Goal: Task Accomplishment & Management: Manage account settings

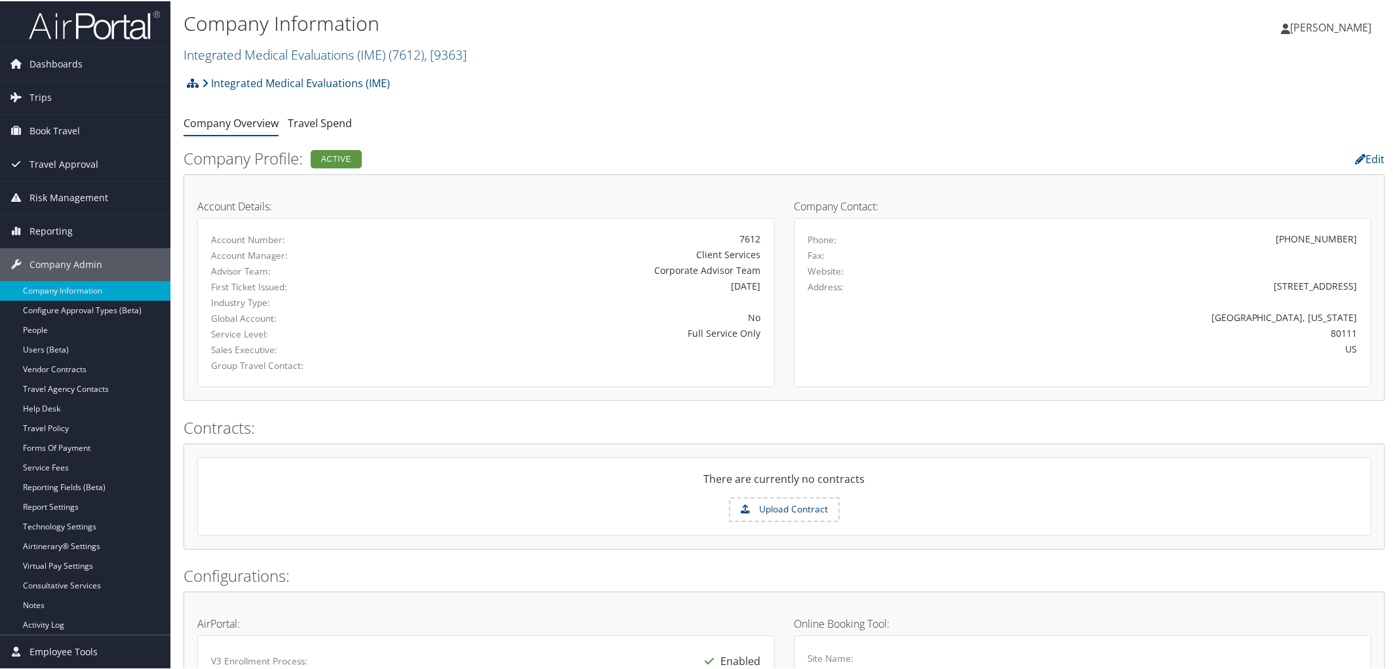
click at [518, 125] on ul "Company Overview Travel Spend" at bounding box center [784, 123] width 1201 height 24
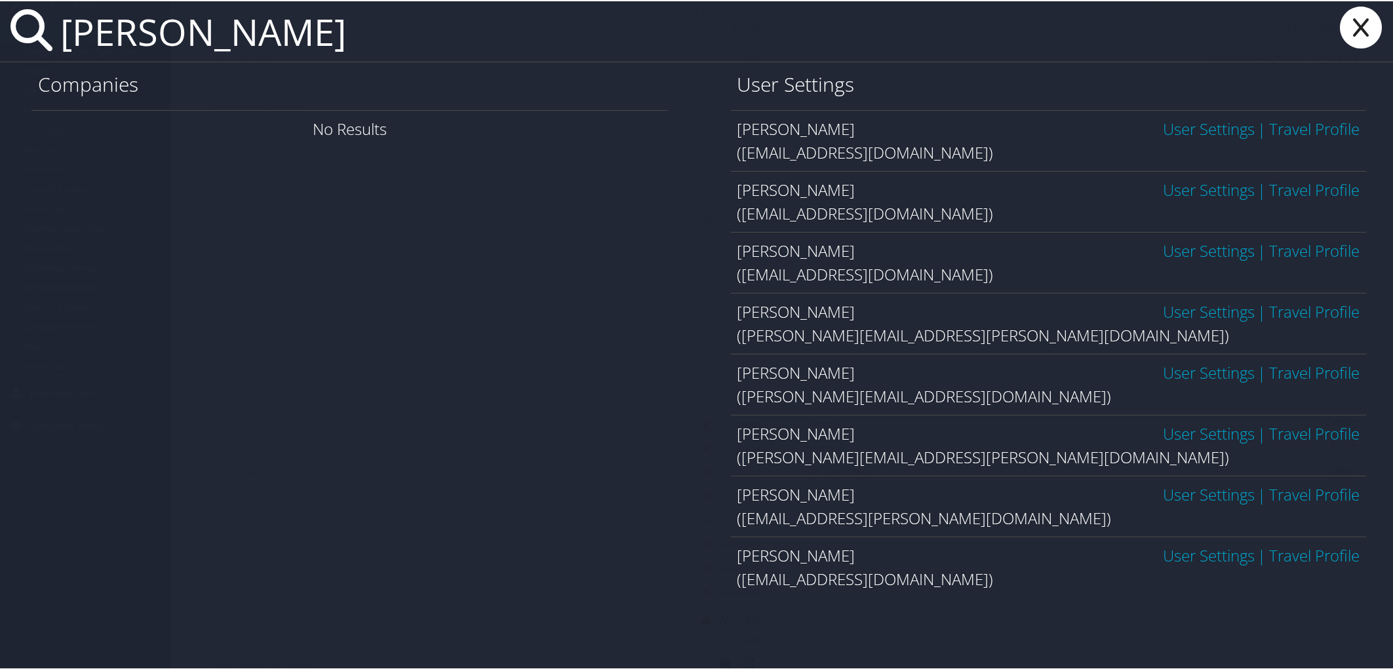
scroll to position [291, 0]
type input "ghiya"
click at [1186, 558] on link "User Settings" at bounding box center [1209, 554] width 92 height 22
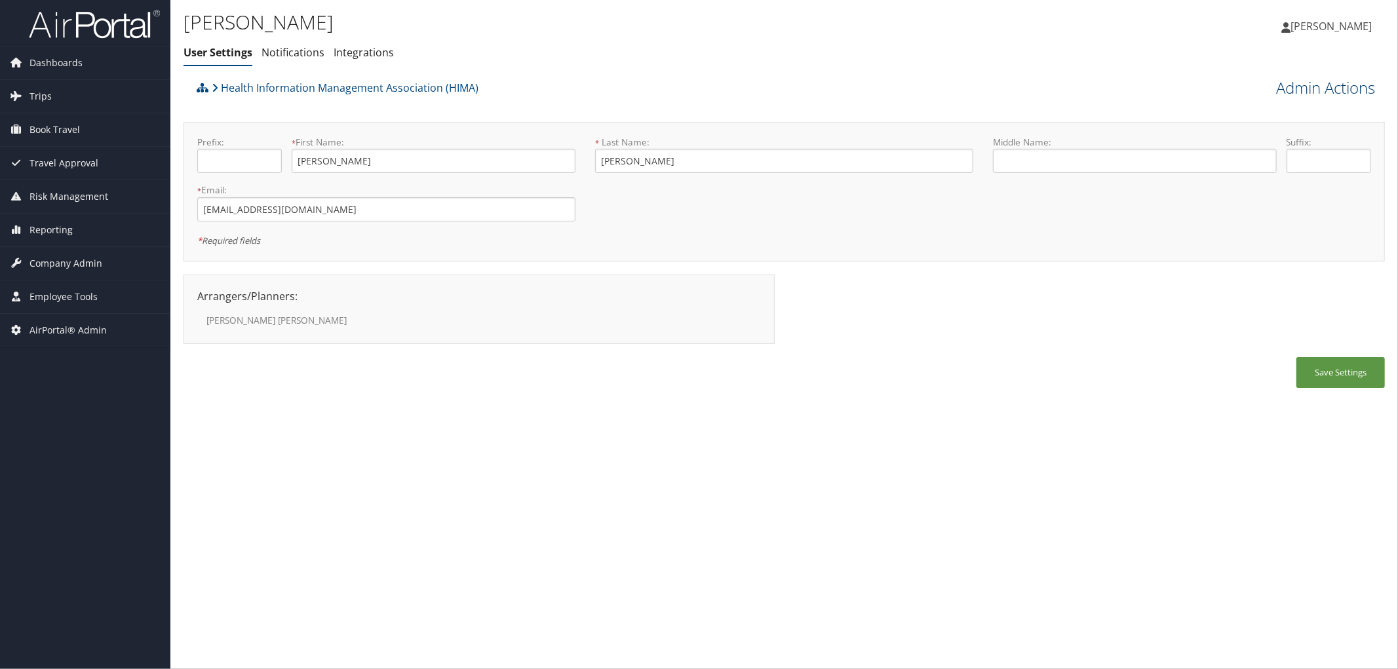
click at [1317, 86] on link "Admin Actions" at bounding box center [1325, 88] width 99 height 22
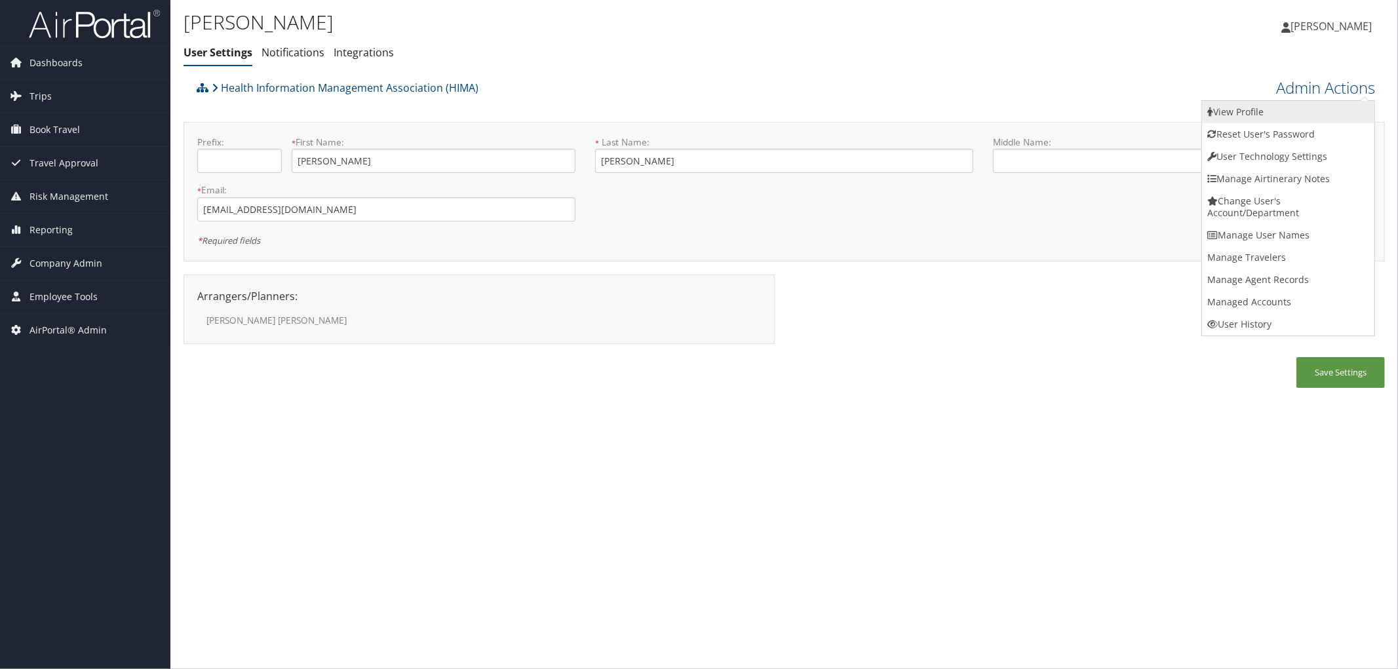
click at [1268, 111] on link "View Profile" at bounding box center [1288, 112] width 172 height 22
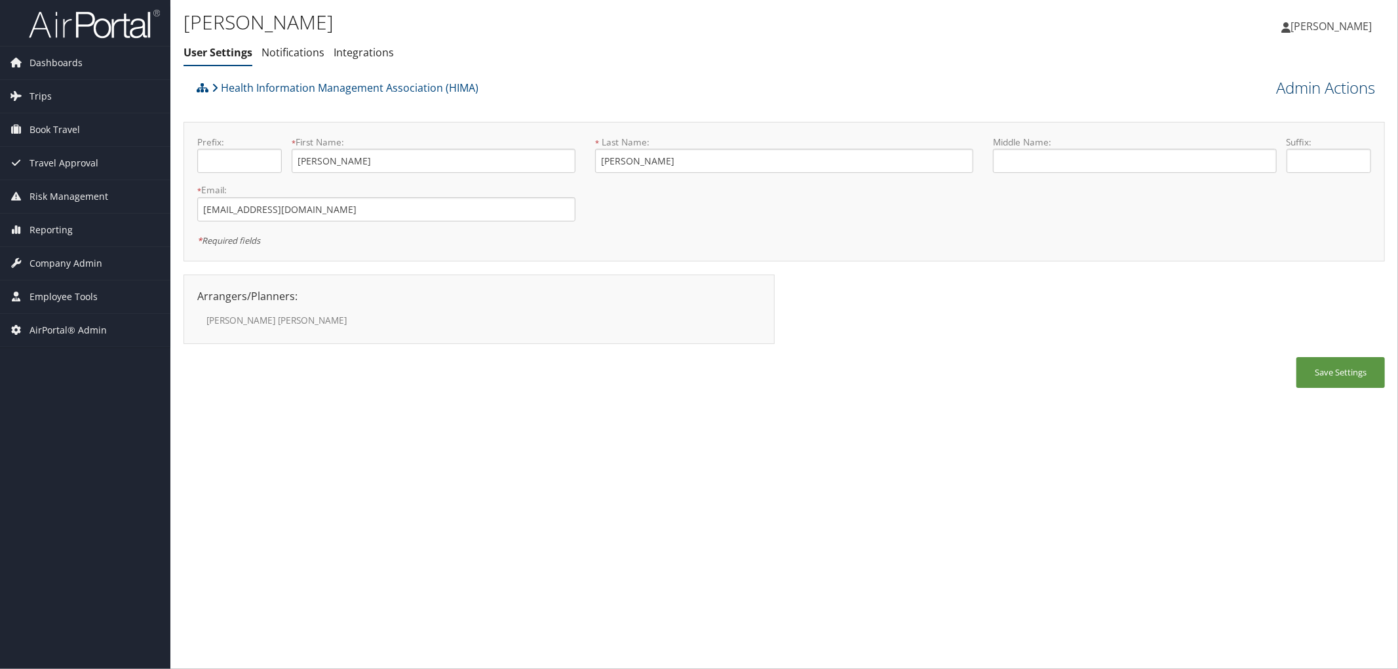
click at [1334, 77] on link "Admin Actions" at bounding box center [1325, 88] width 99 height 22
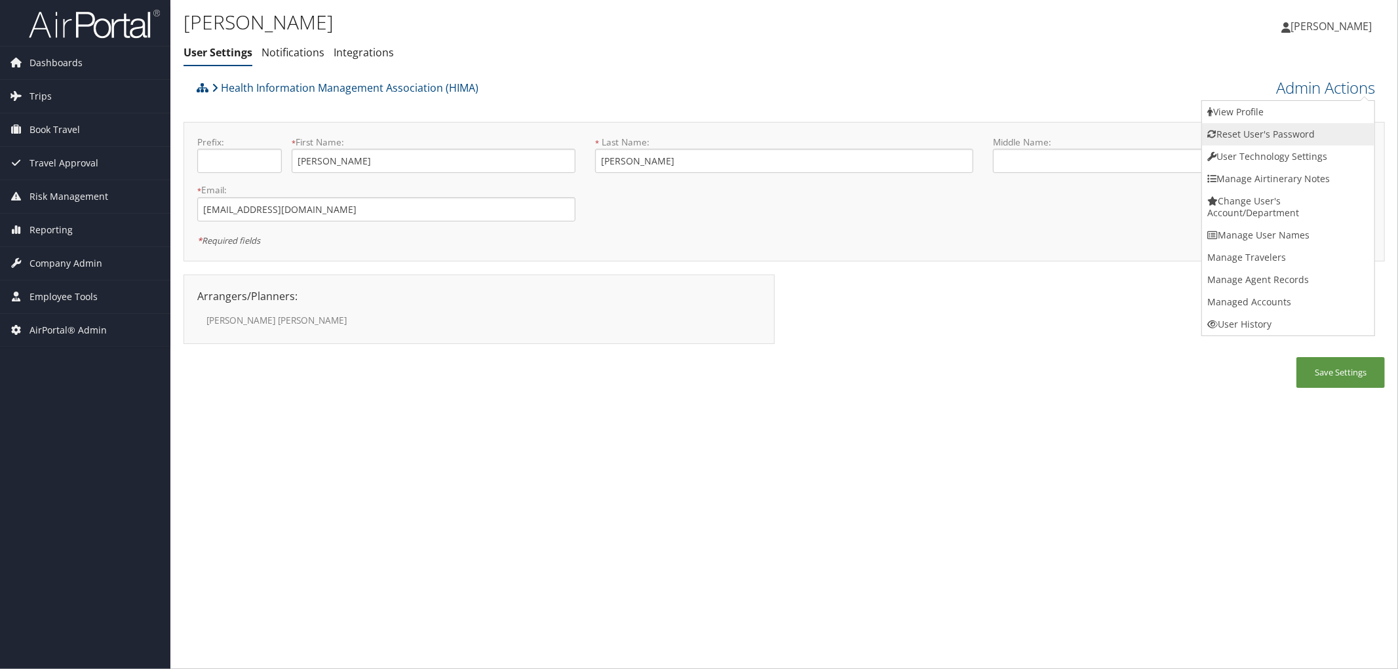
click at [1283, 132] on link "Reset User's Password" at bounding box center [1288, 134] width 172 height 22
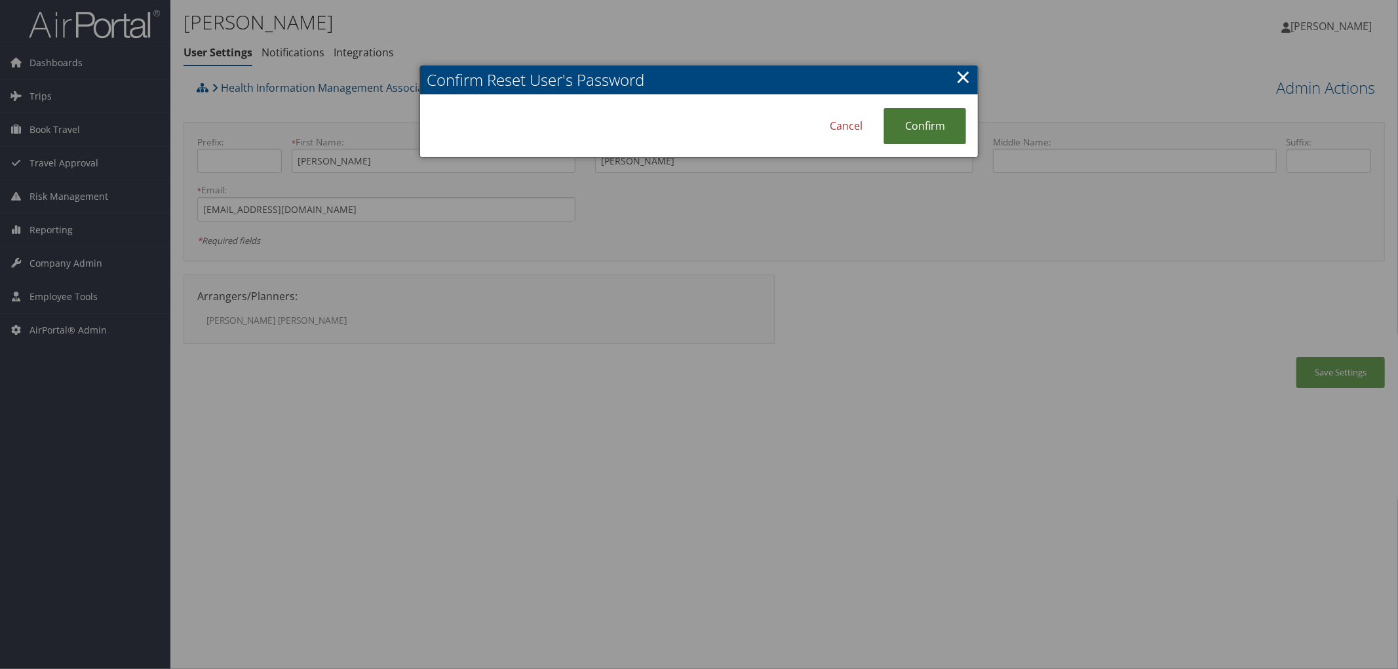
click at [920, 117] on link "Confirm" at bounding box center [924, 126] width 83 height 36
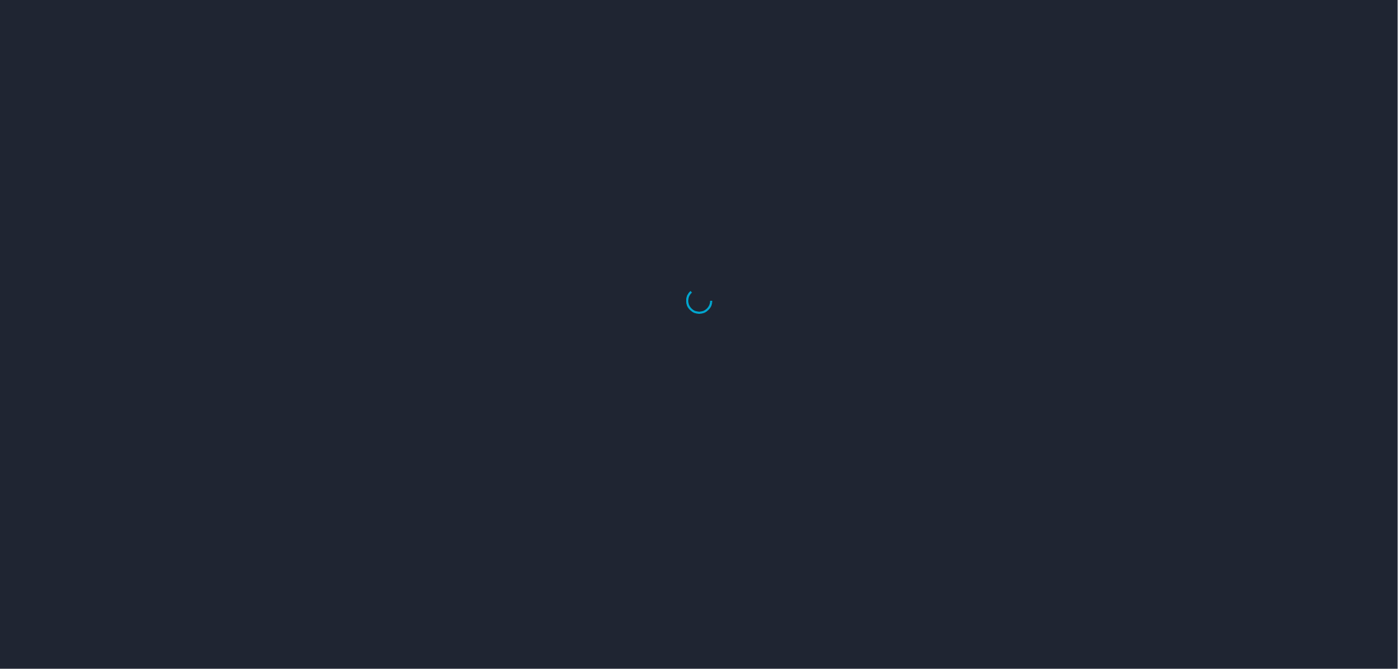
select select "US"
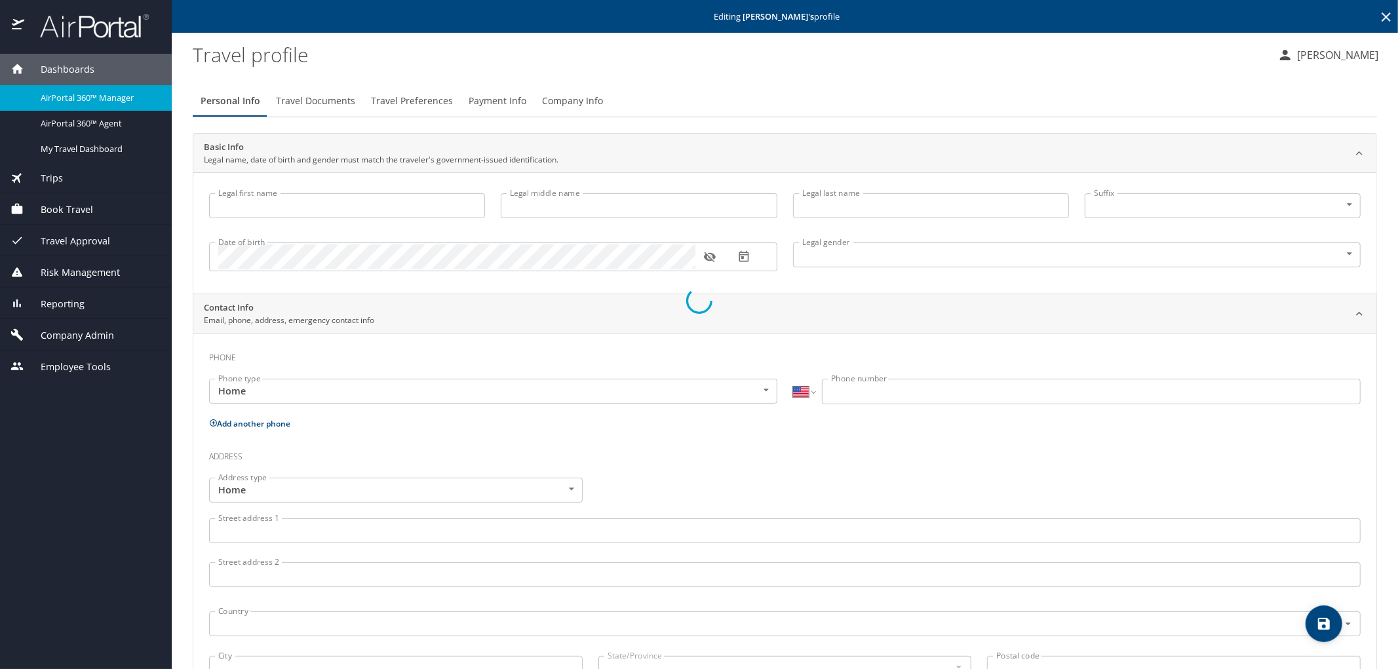
type input "[PERSON_NAME]"
type input "Ghiya"
type input "Female"
select select "US"
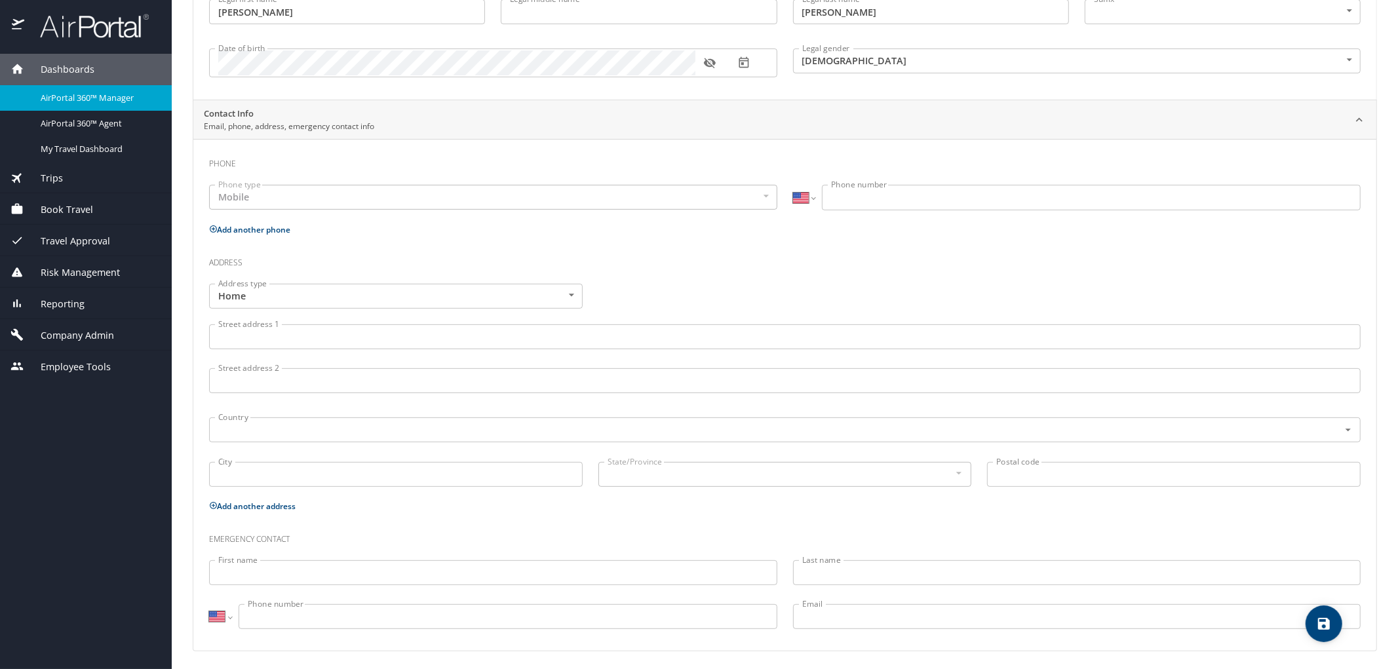
scroll to position [197, 0]
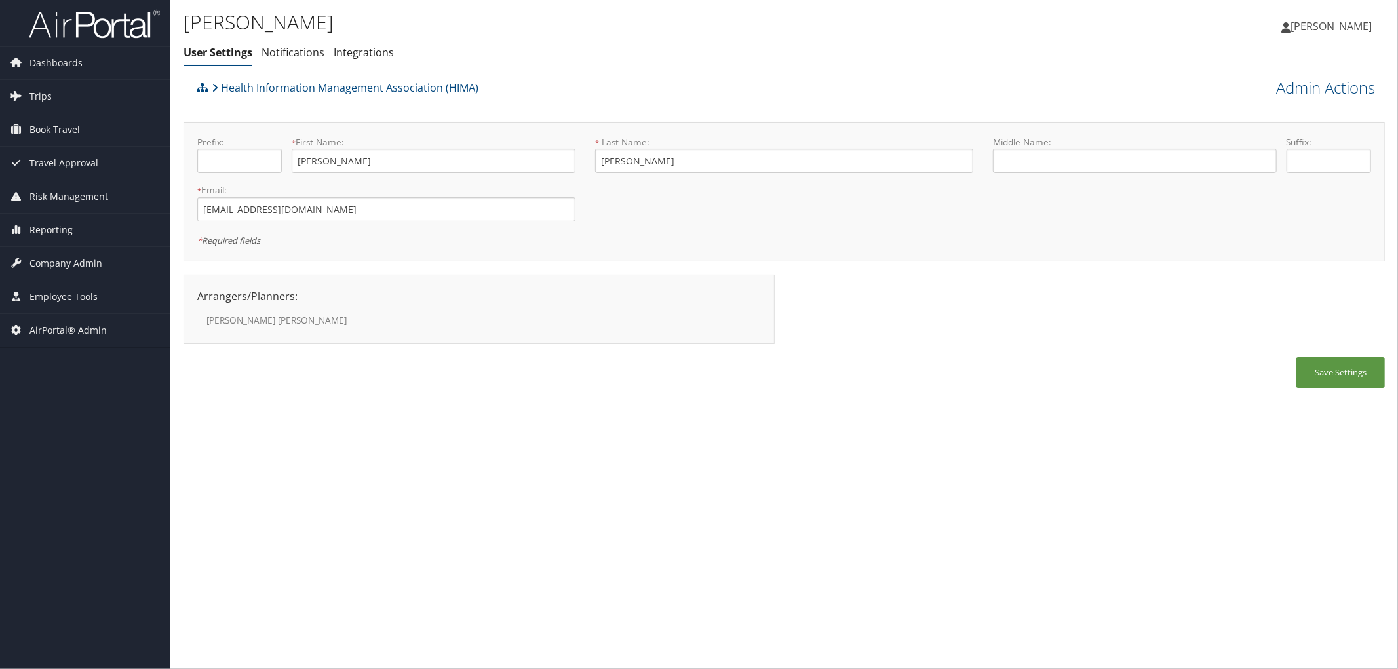
click at [519, 33] on h1 "Subhangi Ghiya" at bounding box center [584, 23] width 801 height 28
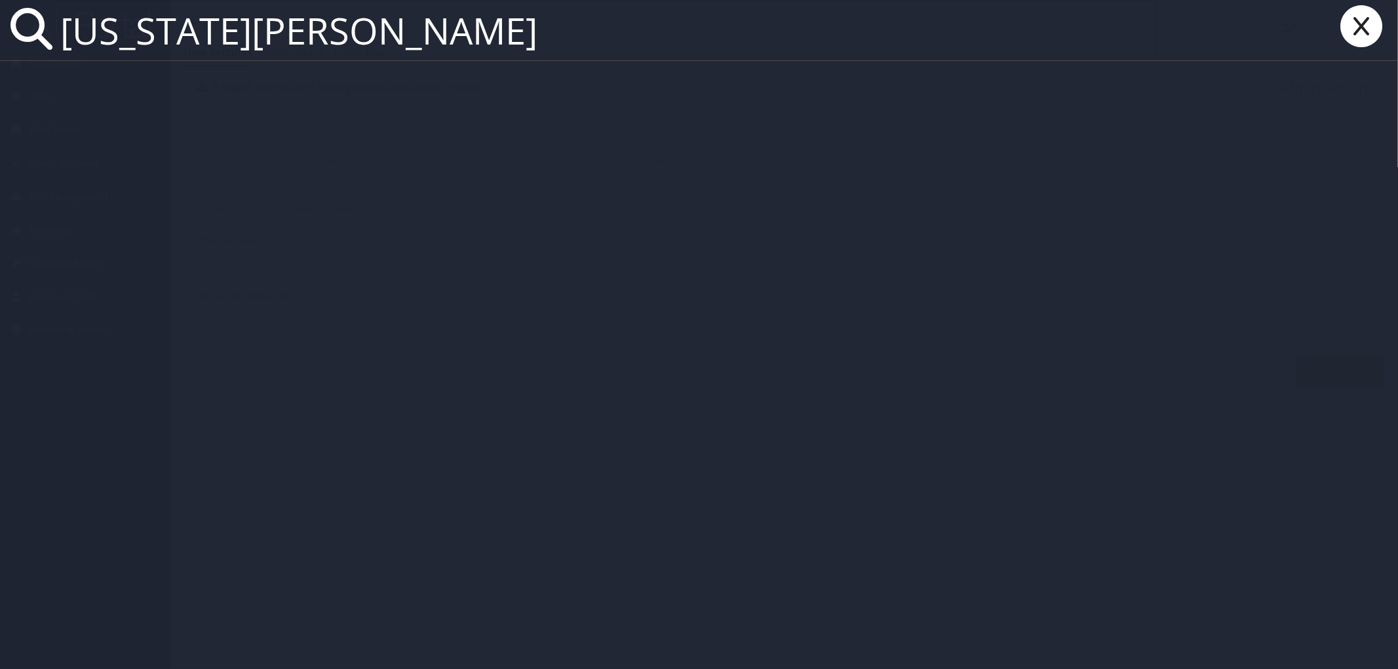
type input "virginia evans"
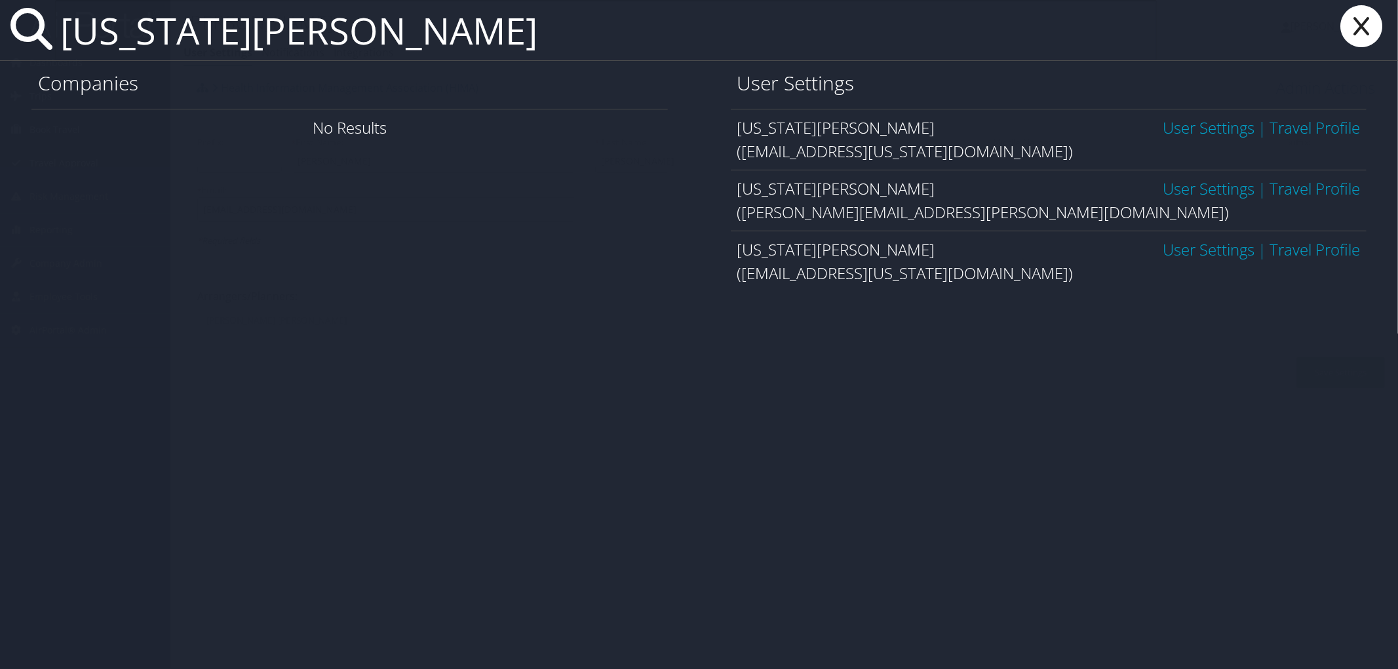
click at [1222, 184] on link "User Settings" at bounding box center [1209, 189] width 92 height 22
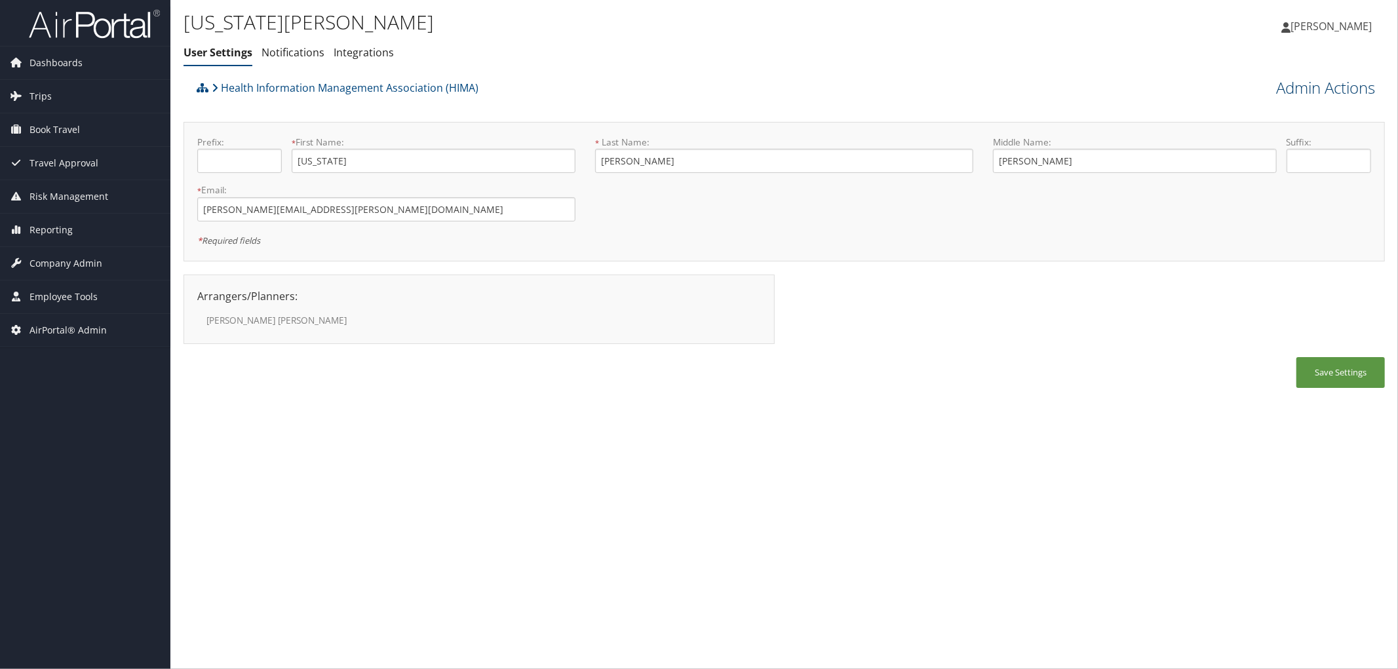
click at [1313, 90] on link "Admin Actions" at bounding box center [1325, 88] width 99 height 22
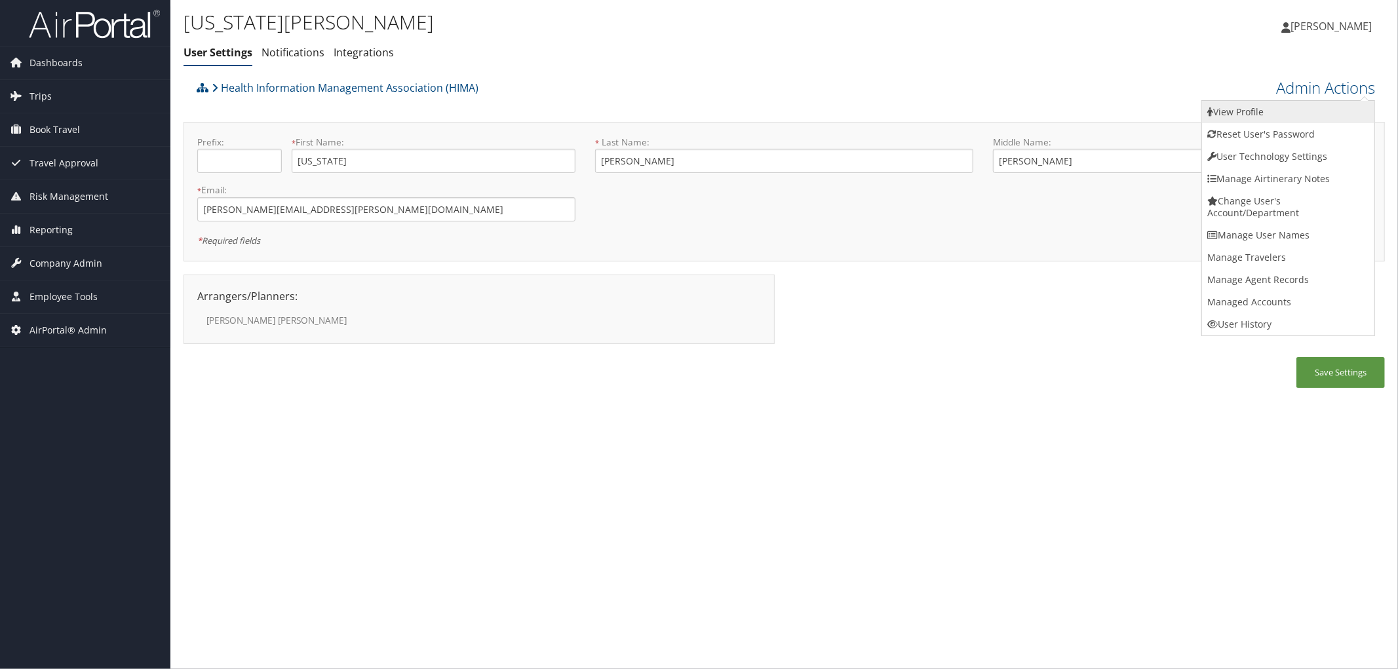
click at [1260, 109] on link "View Profile" at bounding box center [1288, 112] width 172 height 22
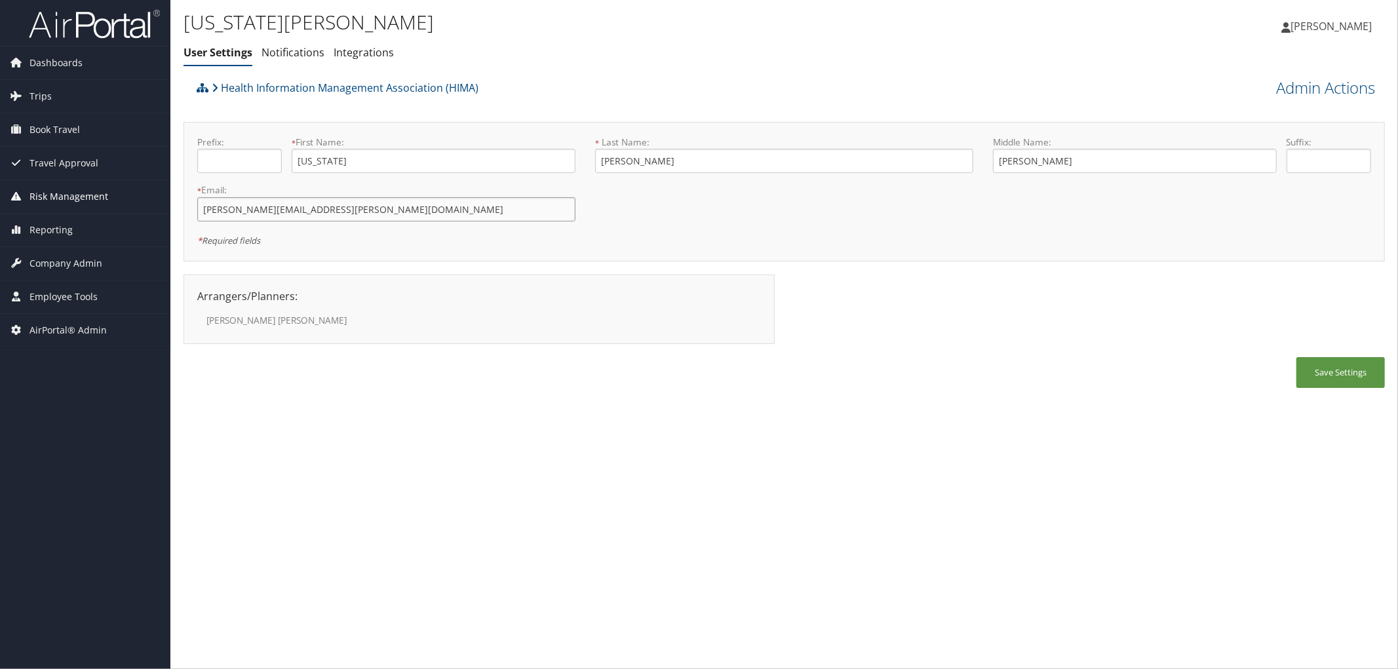
drag, startPoint x: 367, startPoint y: 207, endPoint x: 164, endPoint y: 194, distance: 202.9
click at [164, 194] on div "Dashboards AirPortal 360™ (Manager) AirPortal 360™ (Agent) My Travel Dashboard …" at bounding box center [699, 334] width 1398 height 669
click at [1329, 89] on link "Admin Actions" at bounding box center [1325, 88] width 99 height 22
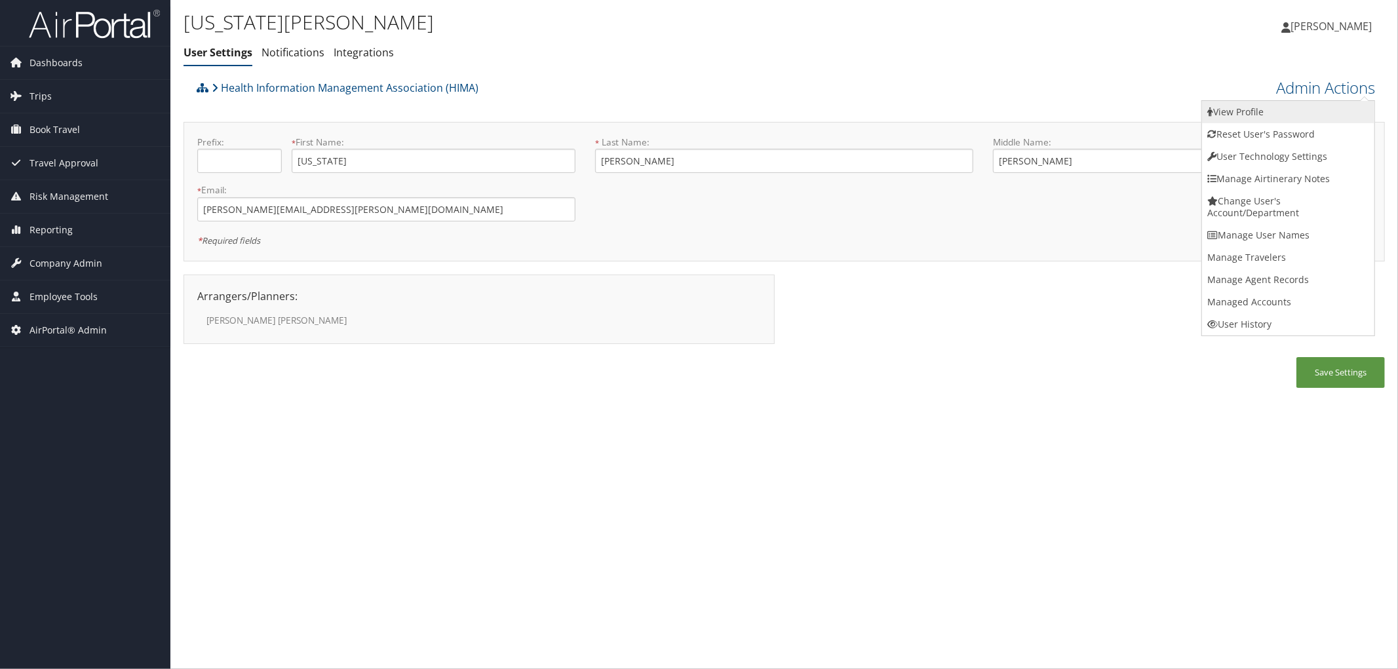
click at [1248, 111] on link "View Profile" at bounding box center [1288, 112] width 172 height 22
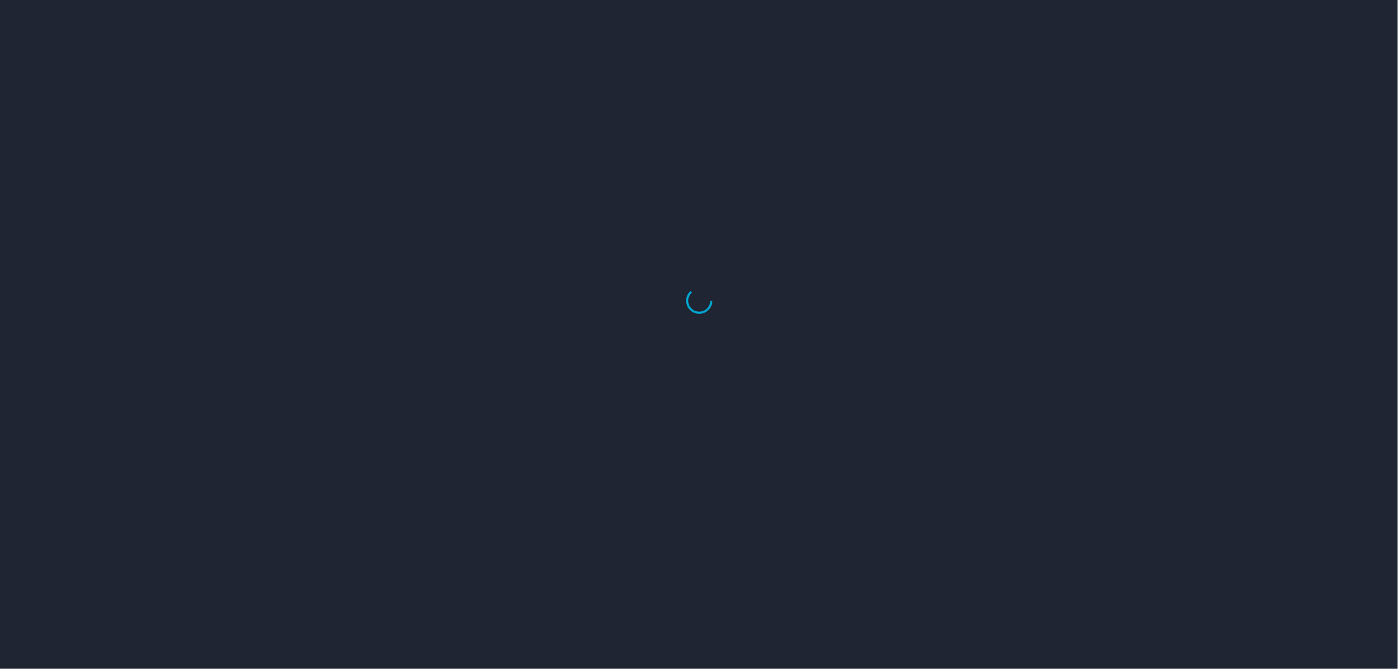
select select "US"
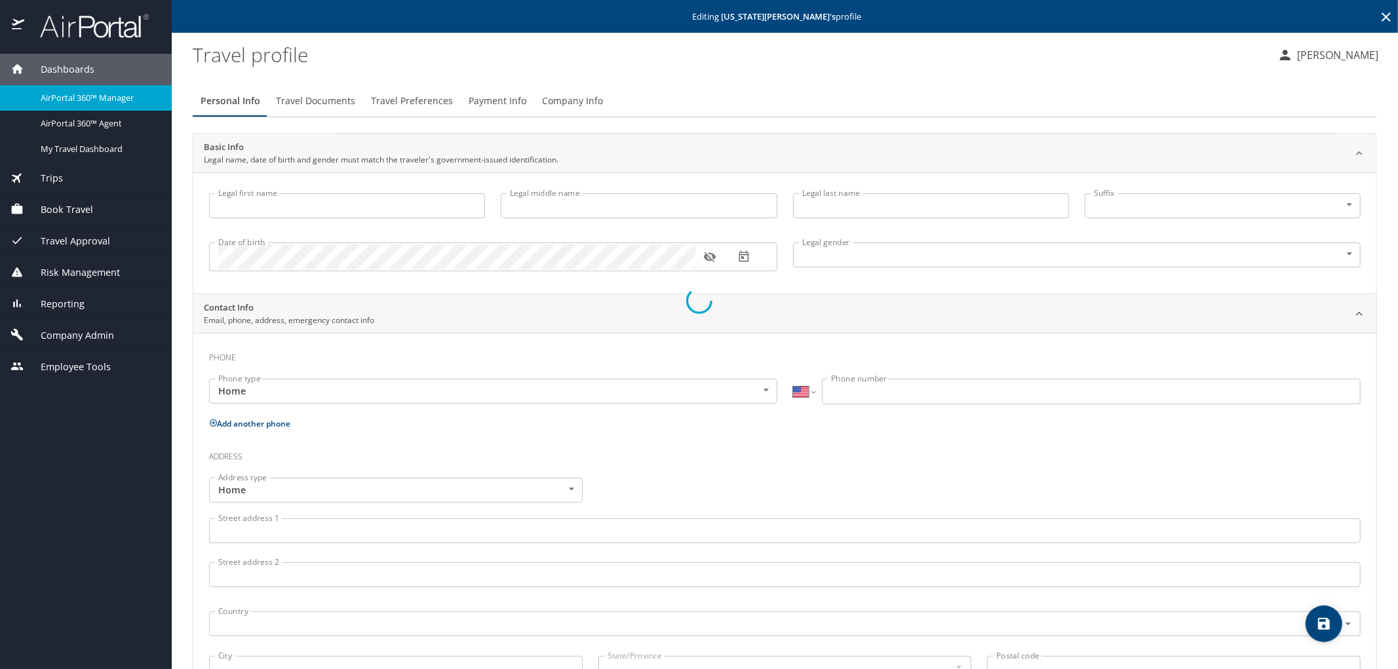
type input "[US_STATE]"
type input "[PERSON_NAME]"
type input "[DEMOGRAPHIC_DATA]"
type input "[PERSON_NAME]"
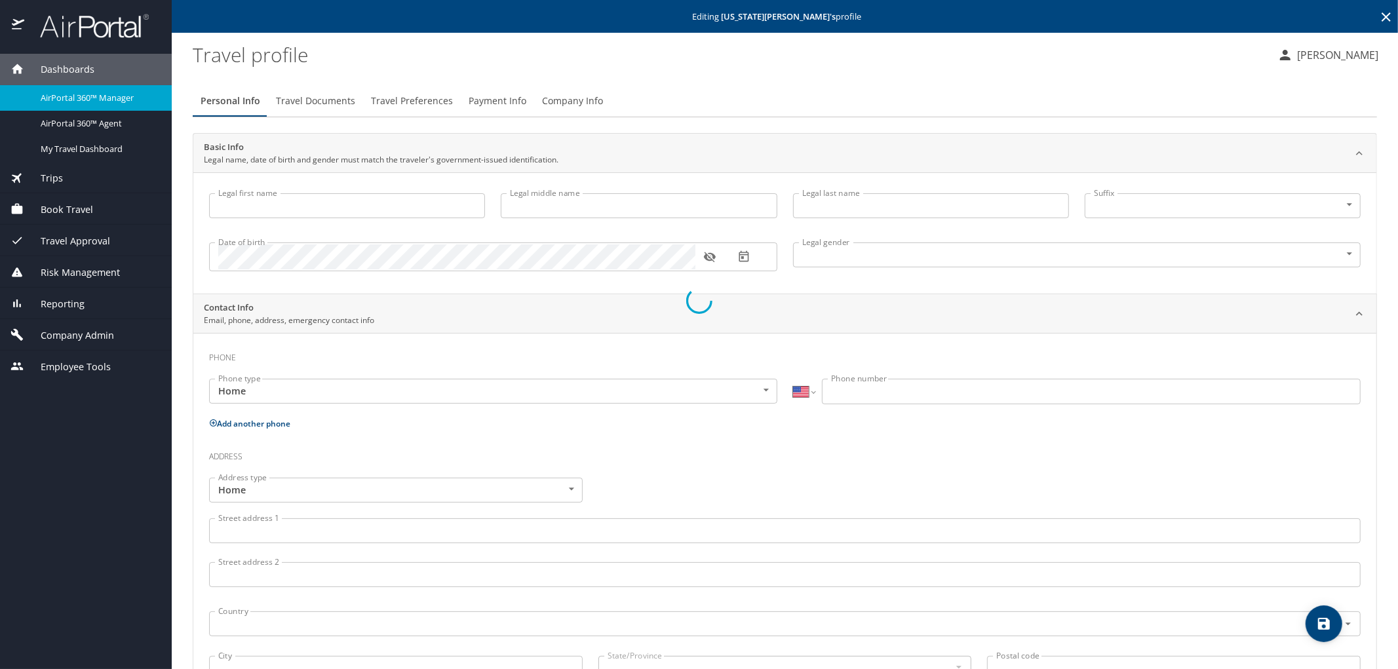
type input "[PERSON_NAME]"
type input "[PHONE_NUMBER]"
type input "[EMAIL_ADDRESS][DOMAIN_NAME]"
select select "US"
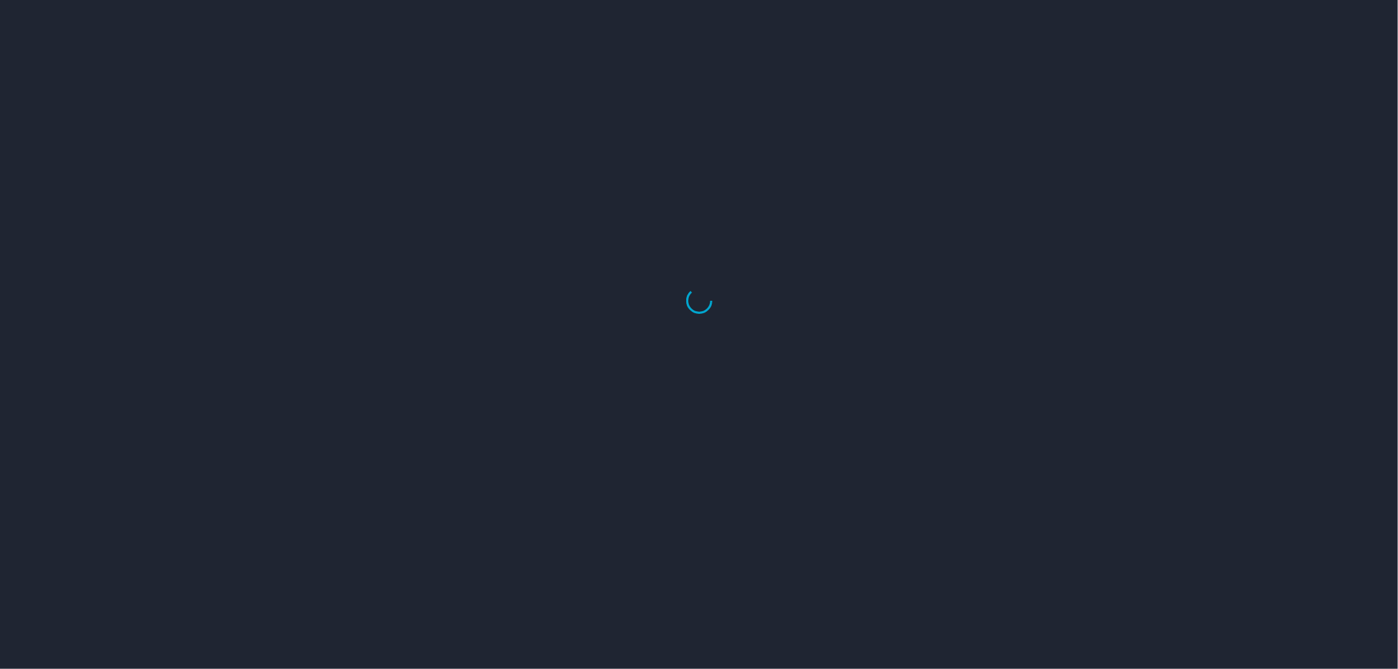
select select "US"
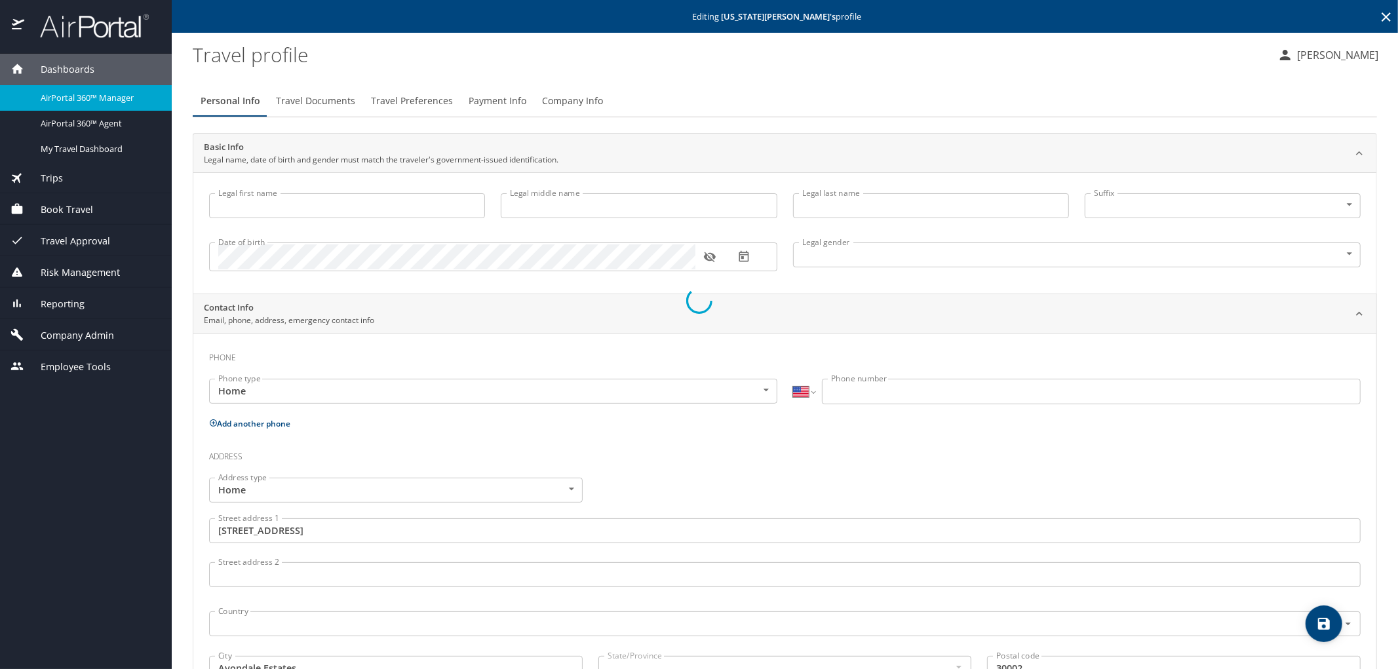
type input "[US_STATE]"
type input "[PERSON_NAME]"
type input "[DEMOGRAPHIC_DATA]"
type input "[PERSON_NAME]"
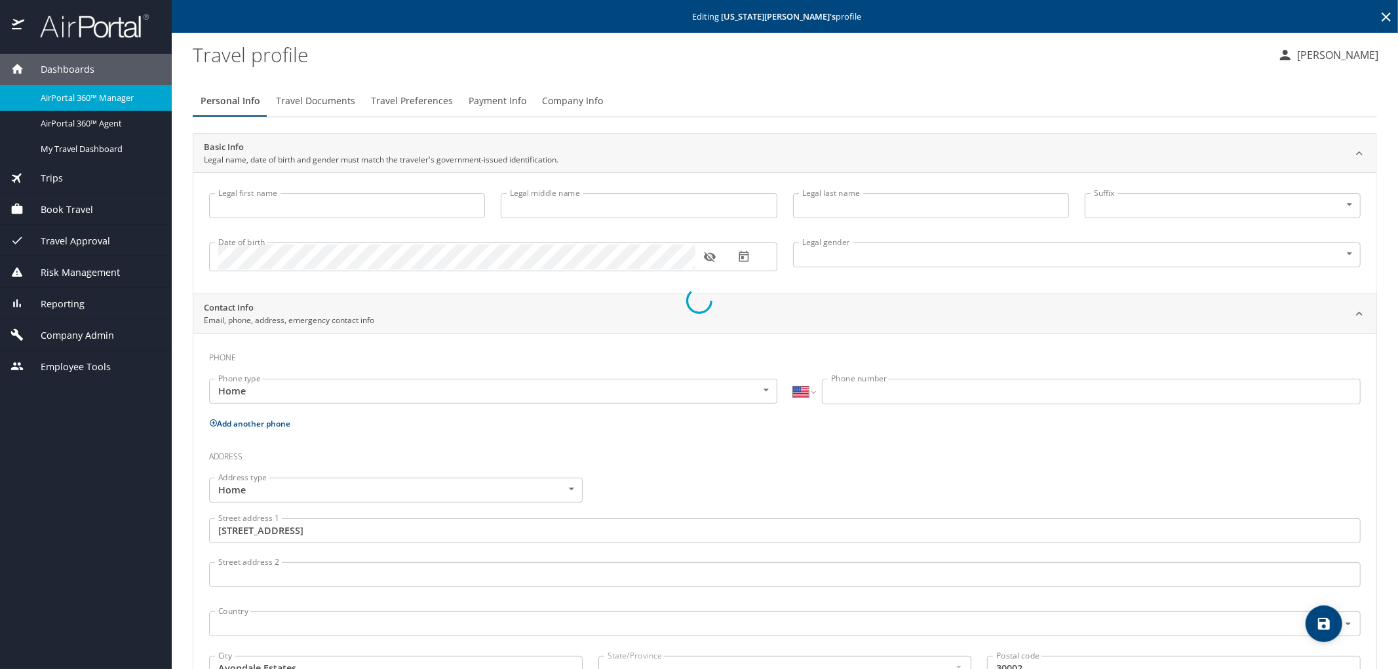
type input "[PERSON_NAME]"
type input "[PHONE_NUMBER]"
type input "[EMAIL_ADDRESS][DOMAIN_NAME]"
type input "[GEOGRAPHIC_DATA]"
type input "[US_STATE]"
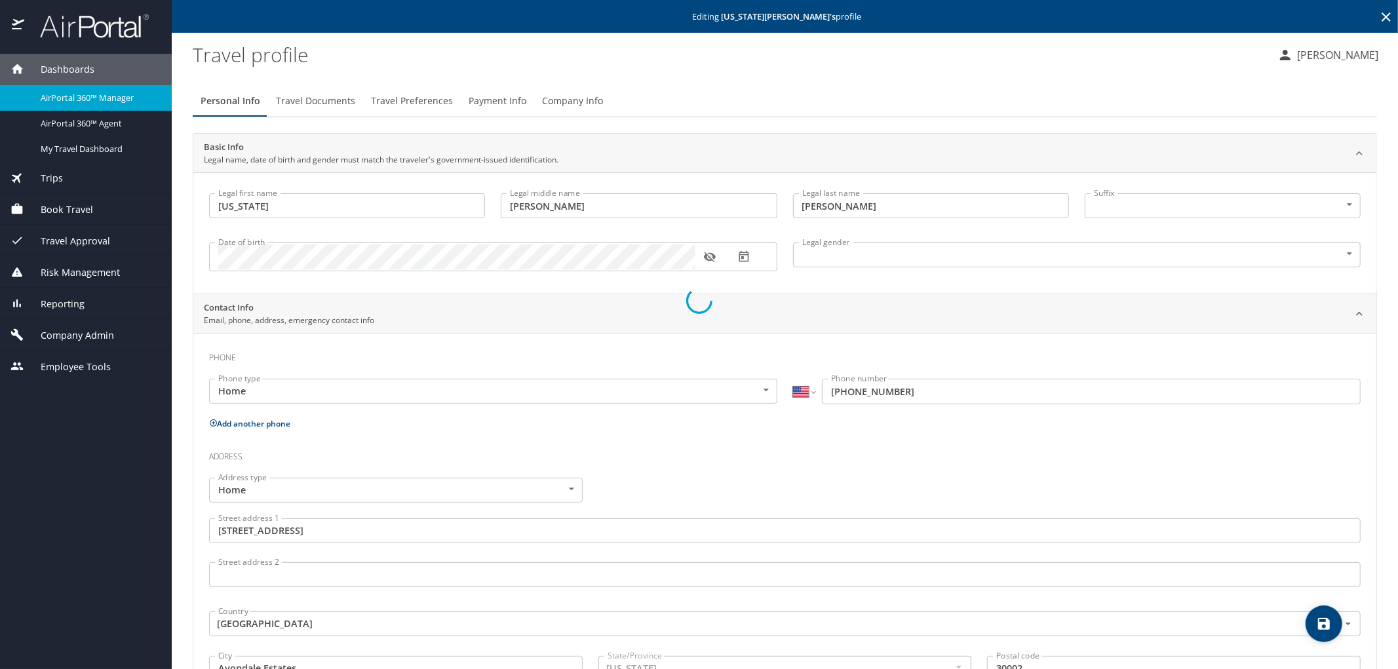
select select "US"
